Goal: Information Seeking & Learning: Learn about a topic

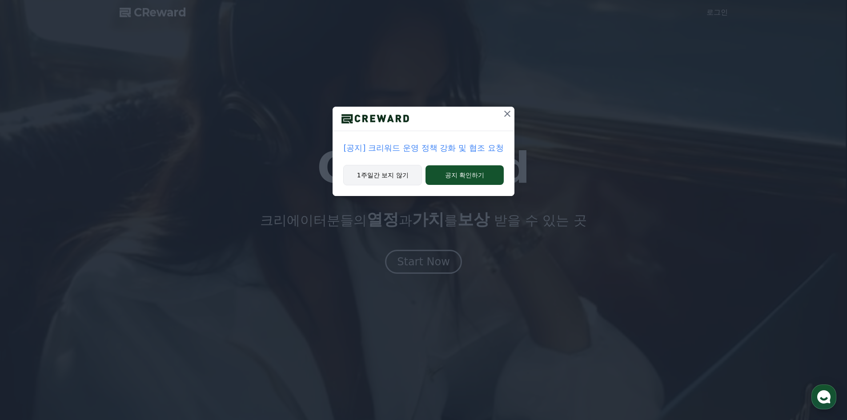
click at [389, 176] on button "1주일간 보지 않기" at bounding box center [382, 175] width 79 height 20
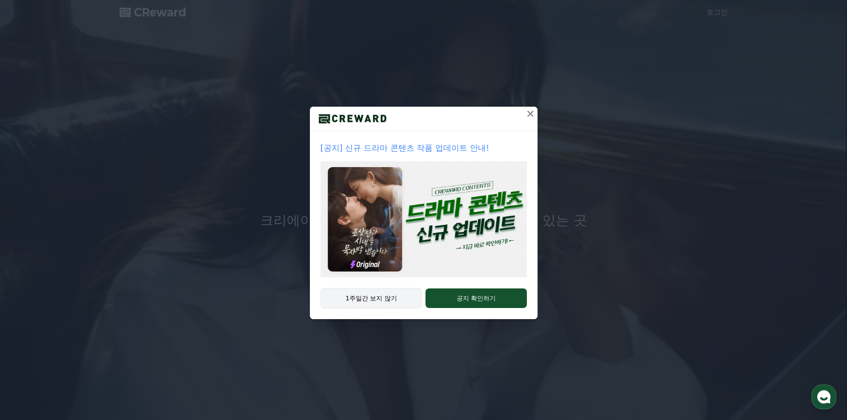
click at [398, 300] on button "1주일간 보지 않기" at bounding box center [371, 298] width 102 height 20
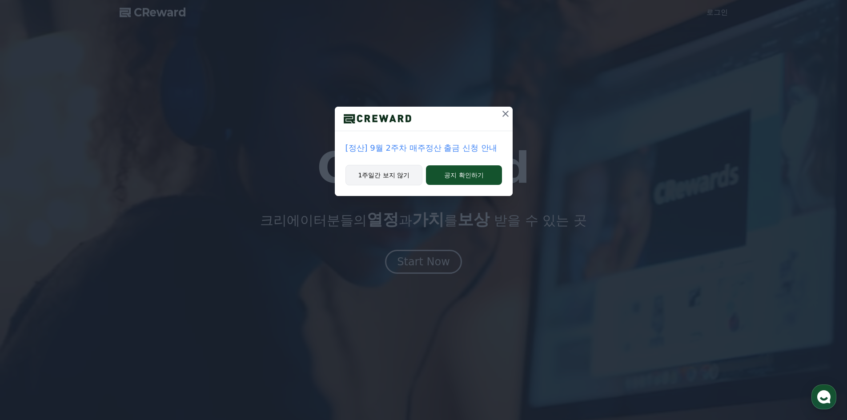
click at [390, 171] on button "1주일간 보지 않기" at bounding box center [383, 175] width 77 height 20
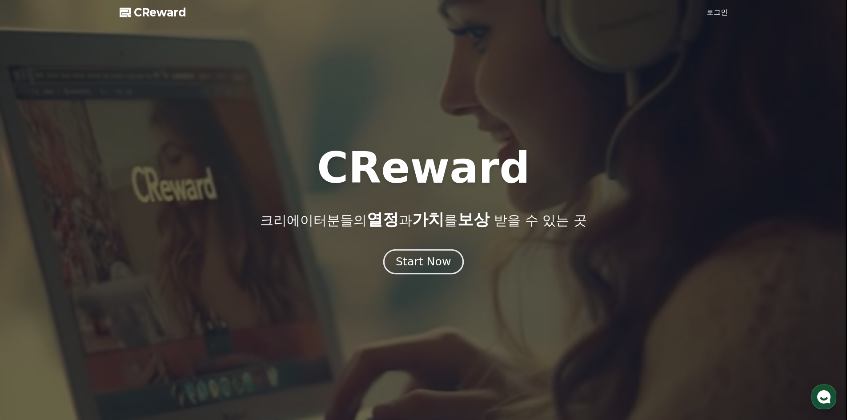
click at [423, 264] on div "Start Now" at bounding box center [423, 261] width 55 height 15
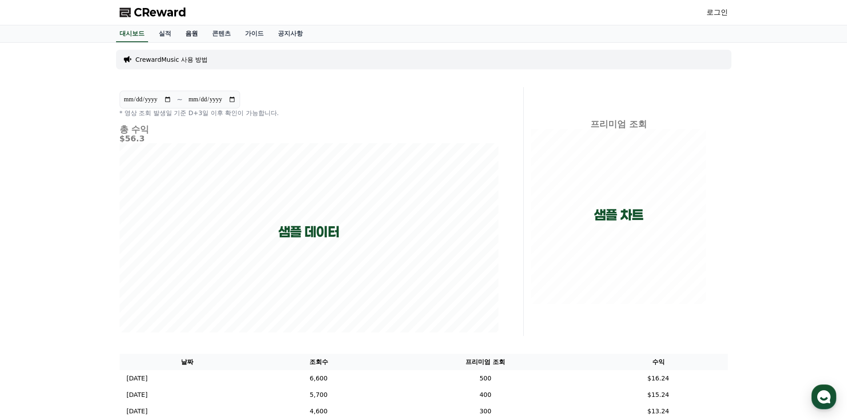
click at [199, 33] on link "음원" at bounding box center [191, 33] width 27 height 17
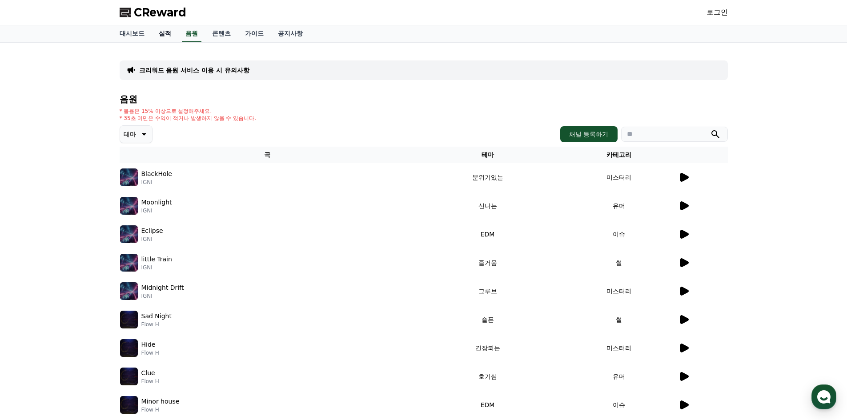
click at [166, 32] on link "실적" at bounding box center [165, 33] width 27 height 17
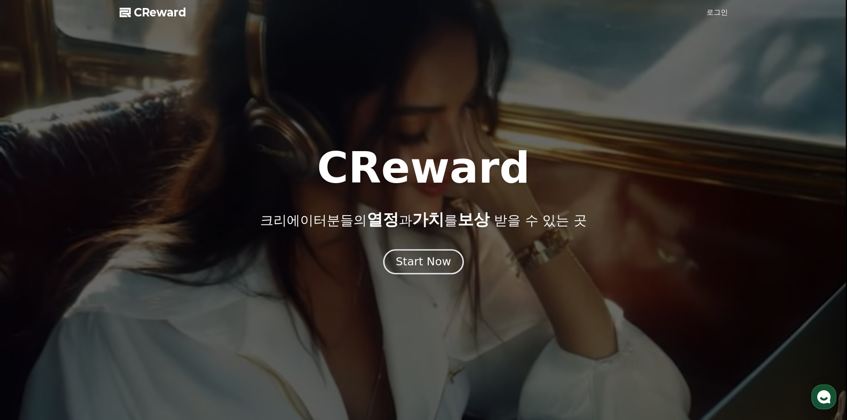
click at [438, 258] on div "Start Now" at bounding box center [423, 261] width 55 height 15
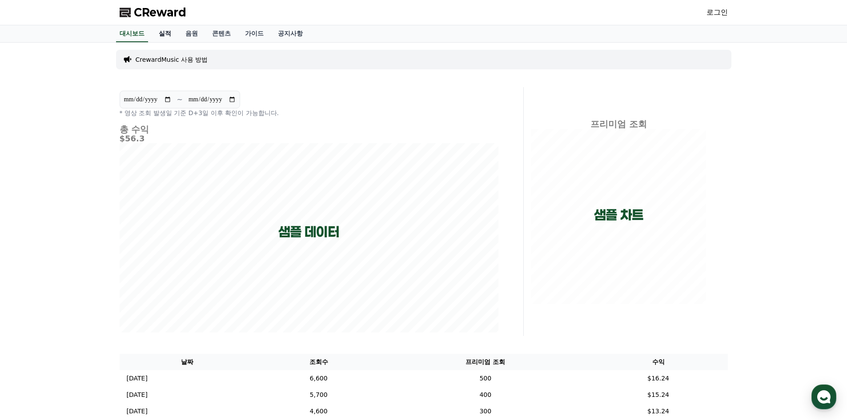
click at [168, 36] on link "실적" at bounding box center [165, 33] width 27 height 17
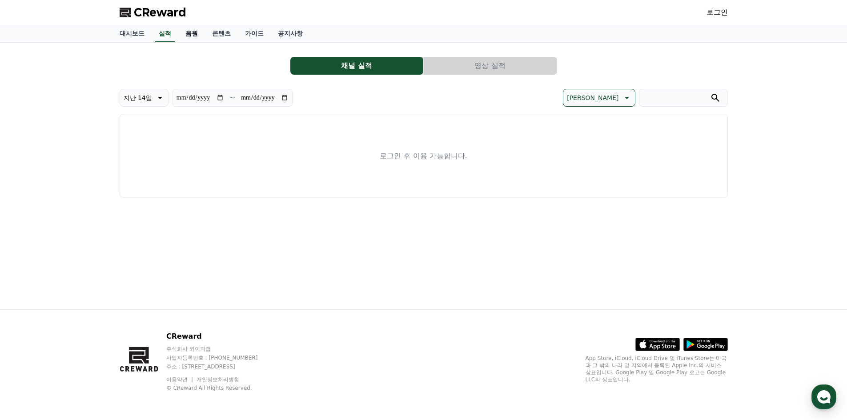
click at [184, 39] on link "음원" at bounding box center [191, 33] width 27 height 17
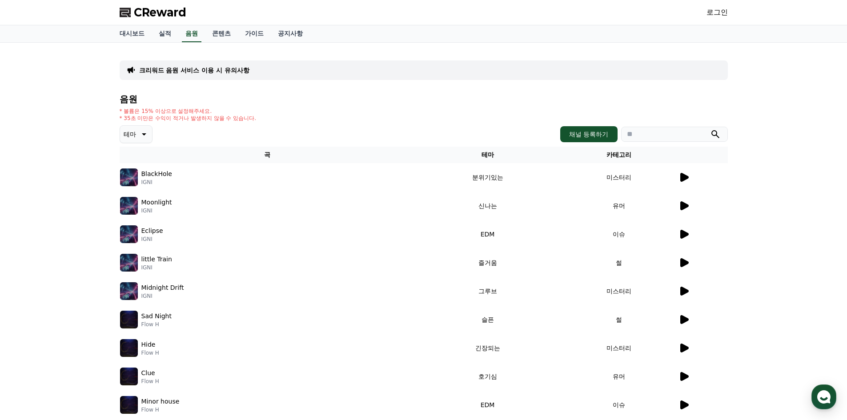
click at [223, 67] on p "크리워드 음원 서비스 이용 시 유의사항" at bounding box center [194, 70] width 110 height 9
